Goal: Task Accomplishment & Management: Manage account settings

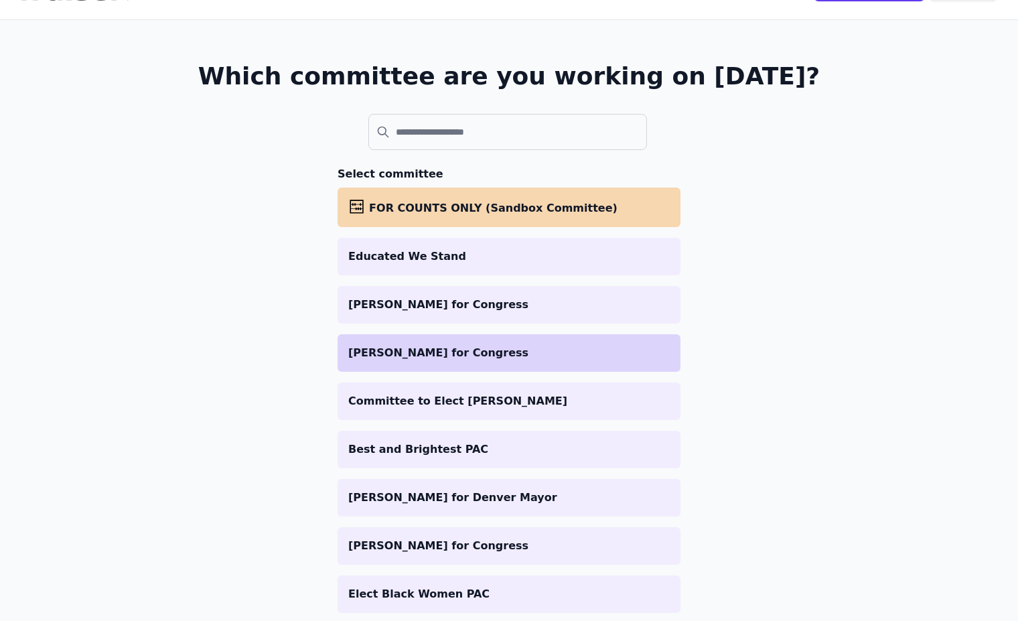
scroll to position [66, 0]
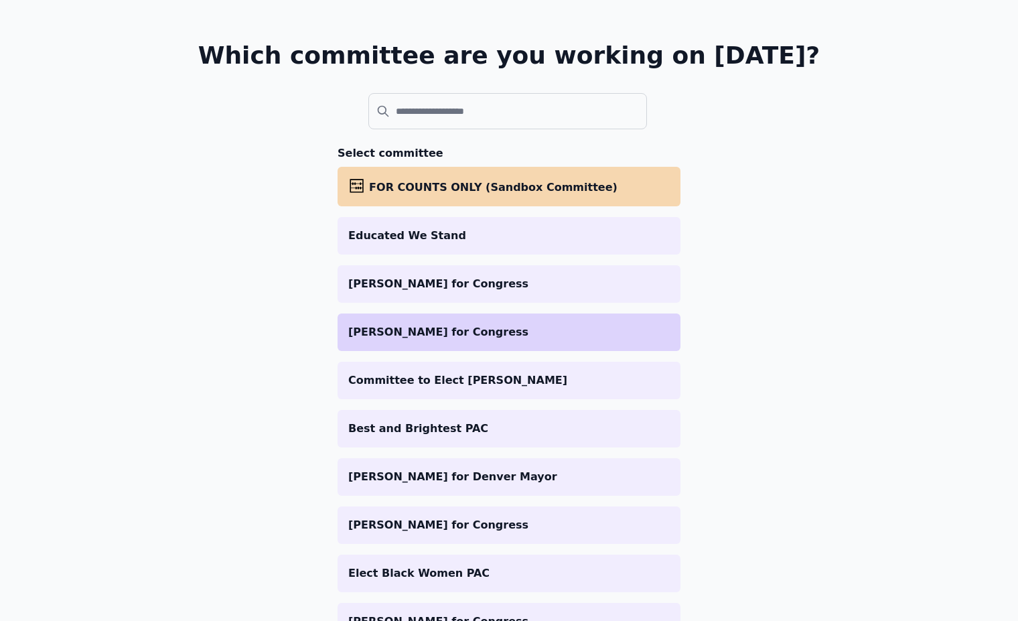
click at [455, 332] on p "[PERSON_NAME] for Congress" at bounding box center [508, 332] width 321 height 16
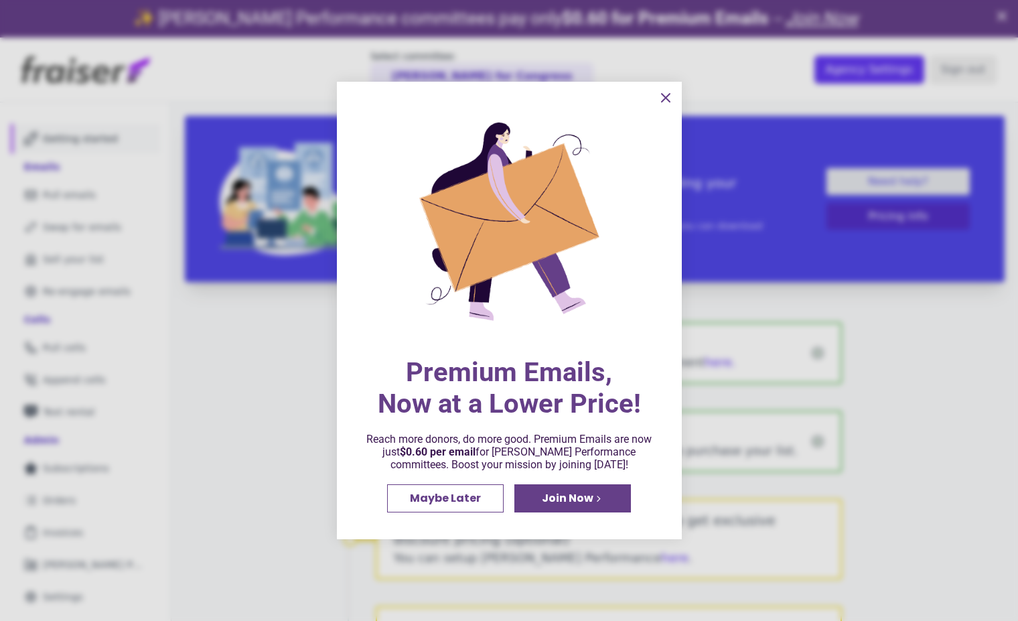
click at [665, 98] on icon "information" at bounding box center [665, 98] width 8 height 8
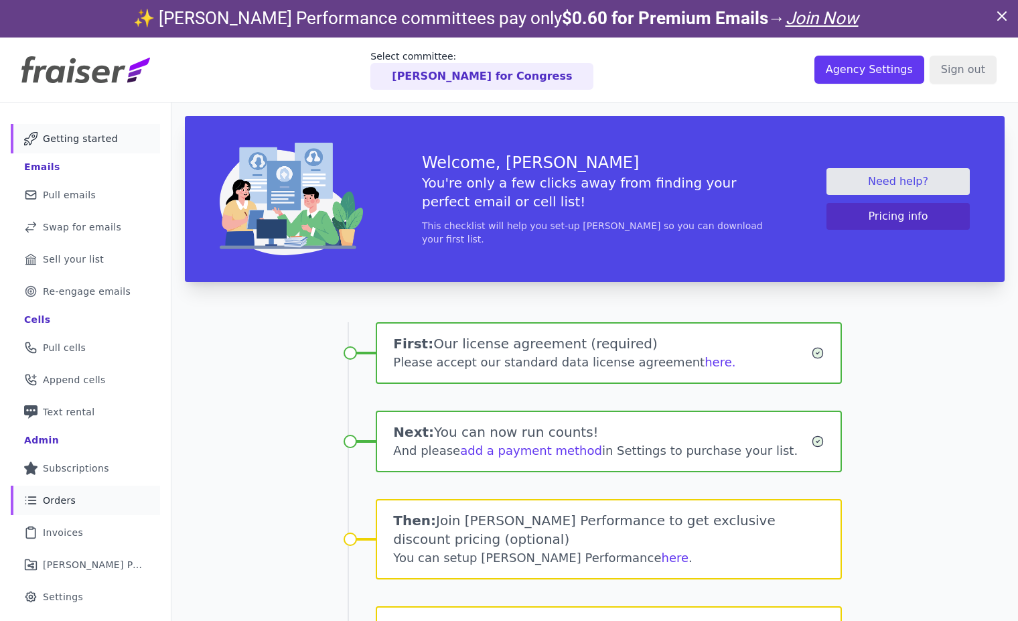
click at [68, 501] on span "Orders" at bounding box center [59, 499] width 33 height 13
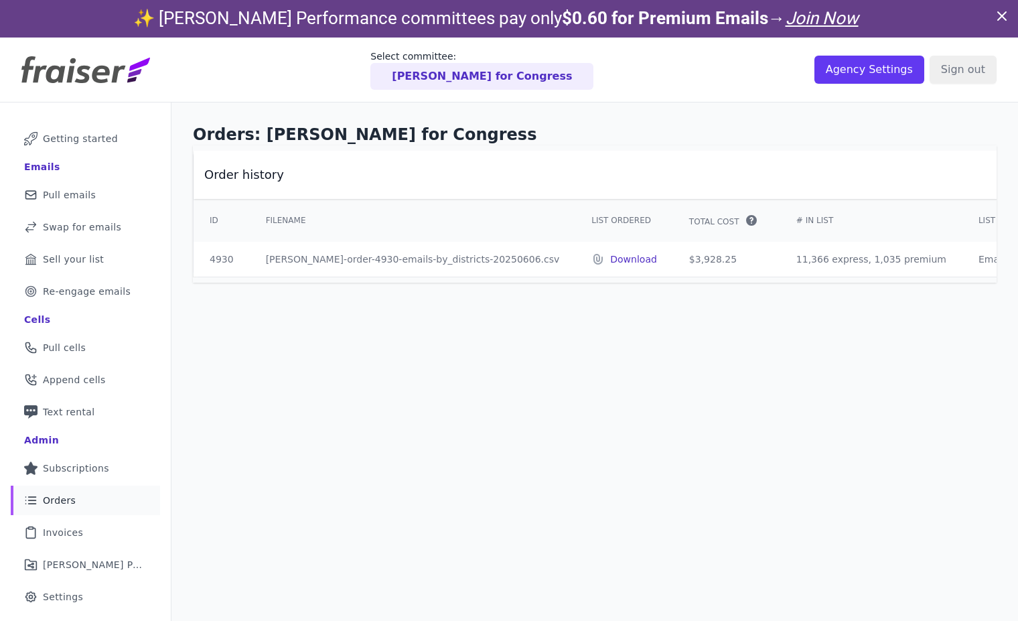
click at [610, 256] on p "Download" at bounding box center [633, 258] width 47 height 13
